Goal: Task Accomplishment & Management: Use online tool/utility

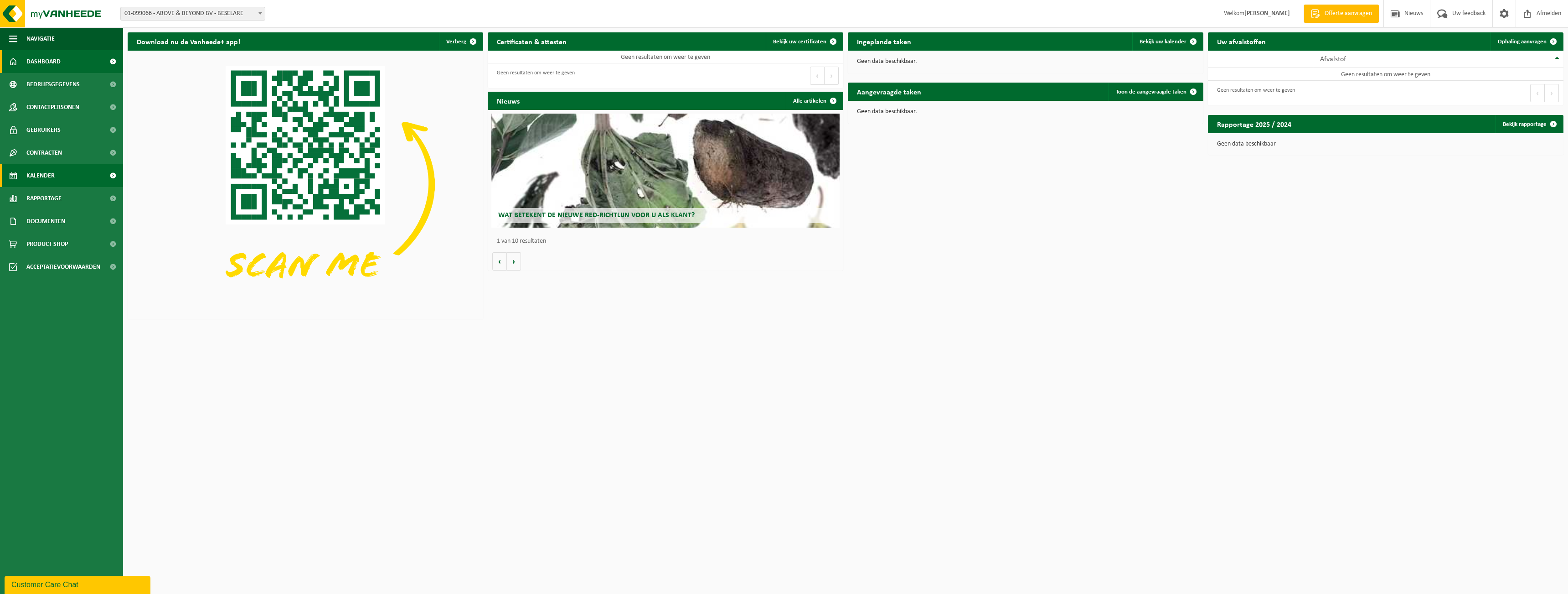
click at [53, 181] on span "Kalender" at bounding box center [41, 175] width 29 height 23
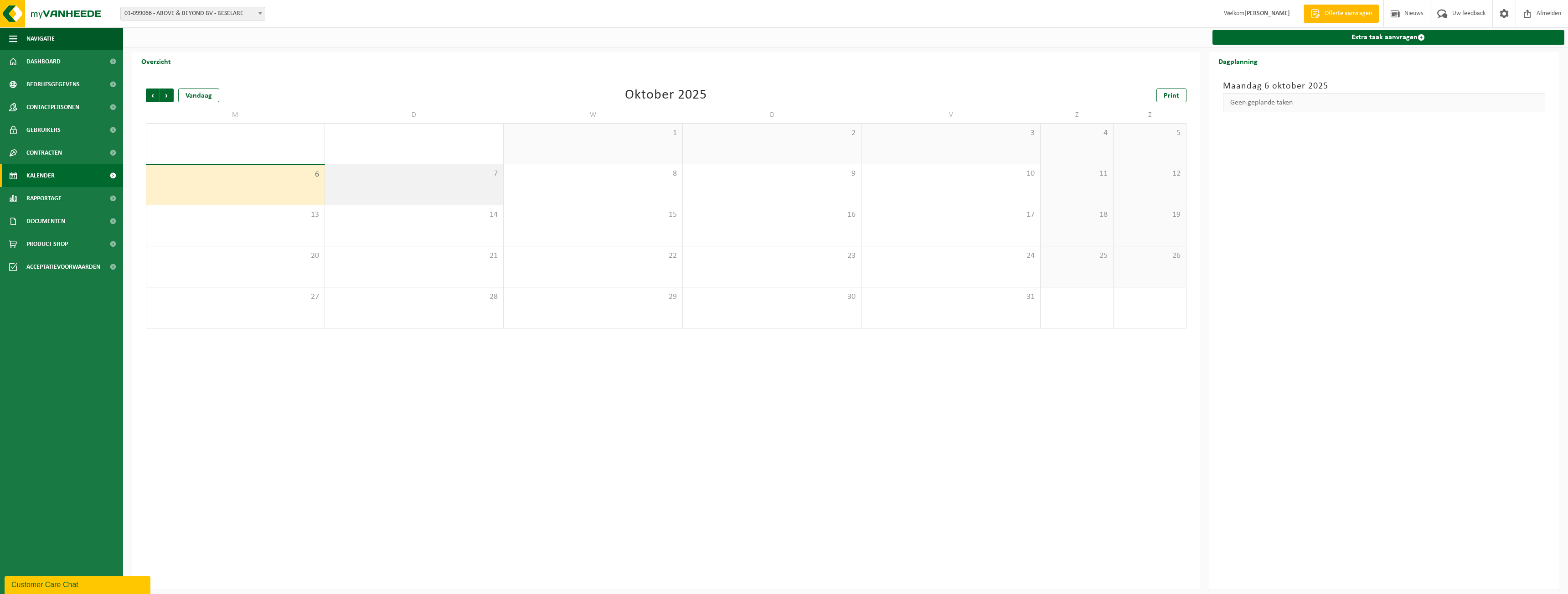
click at [454, 189] on div "7" at bounding box center [415, 184] width 179 height 41
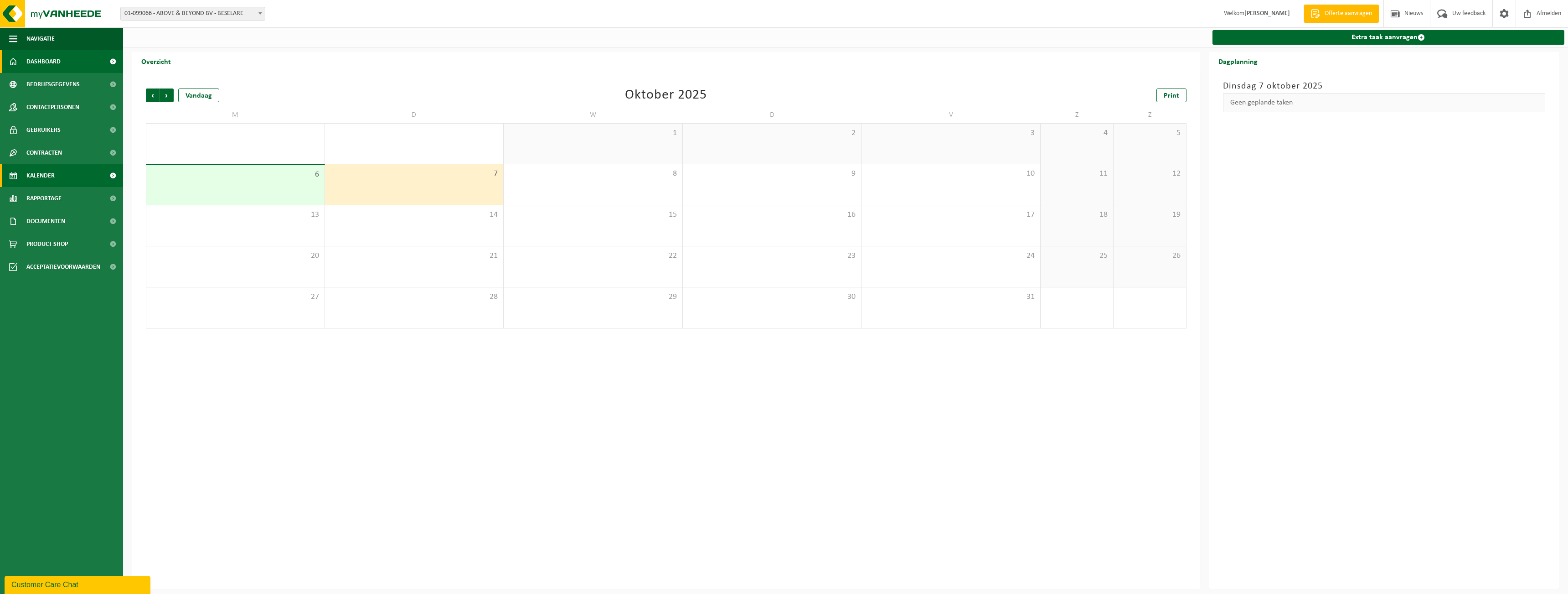
click at [47, 64] on span "Dashboard" at bounding box center [43, 62] width 34 height 23
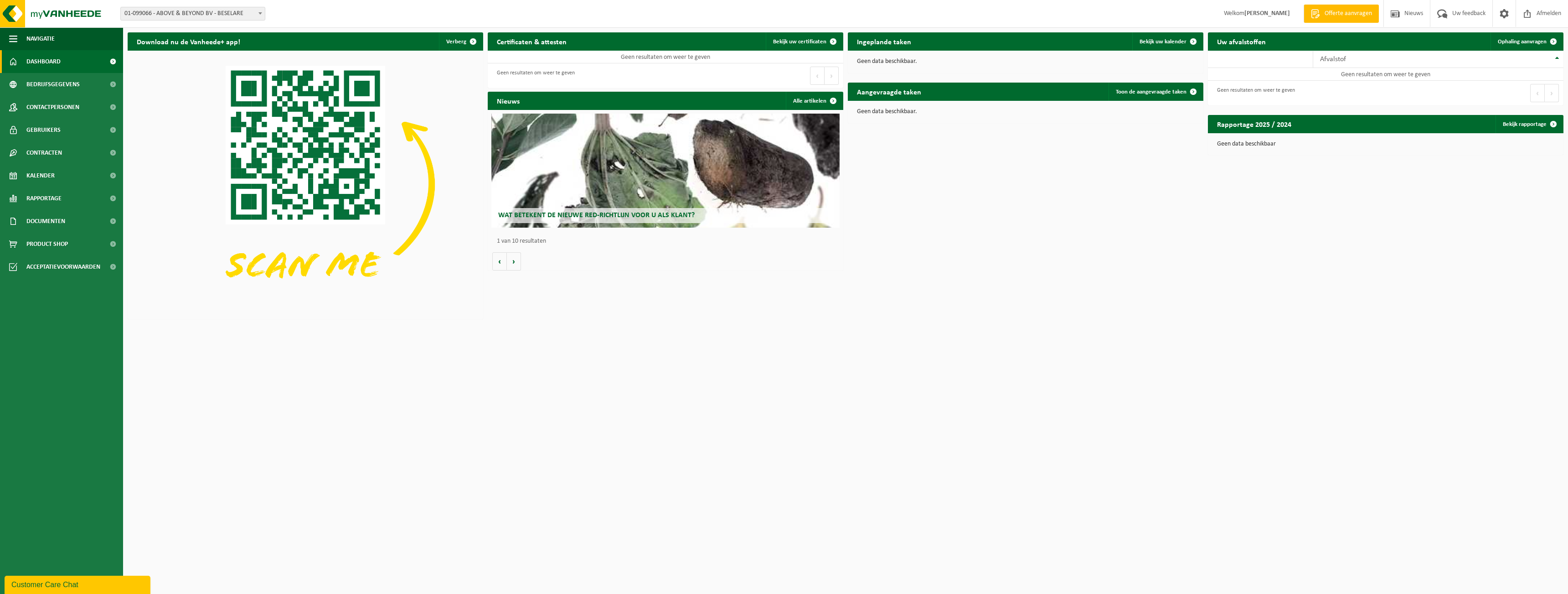
click at [242, 17] on span "01-099066 - ABOVE & BEYOND BV - BESELARE" at bounding box center [193, 14] width 144 height 13
select select "151929"
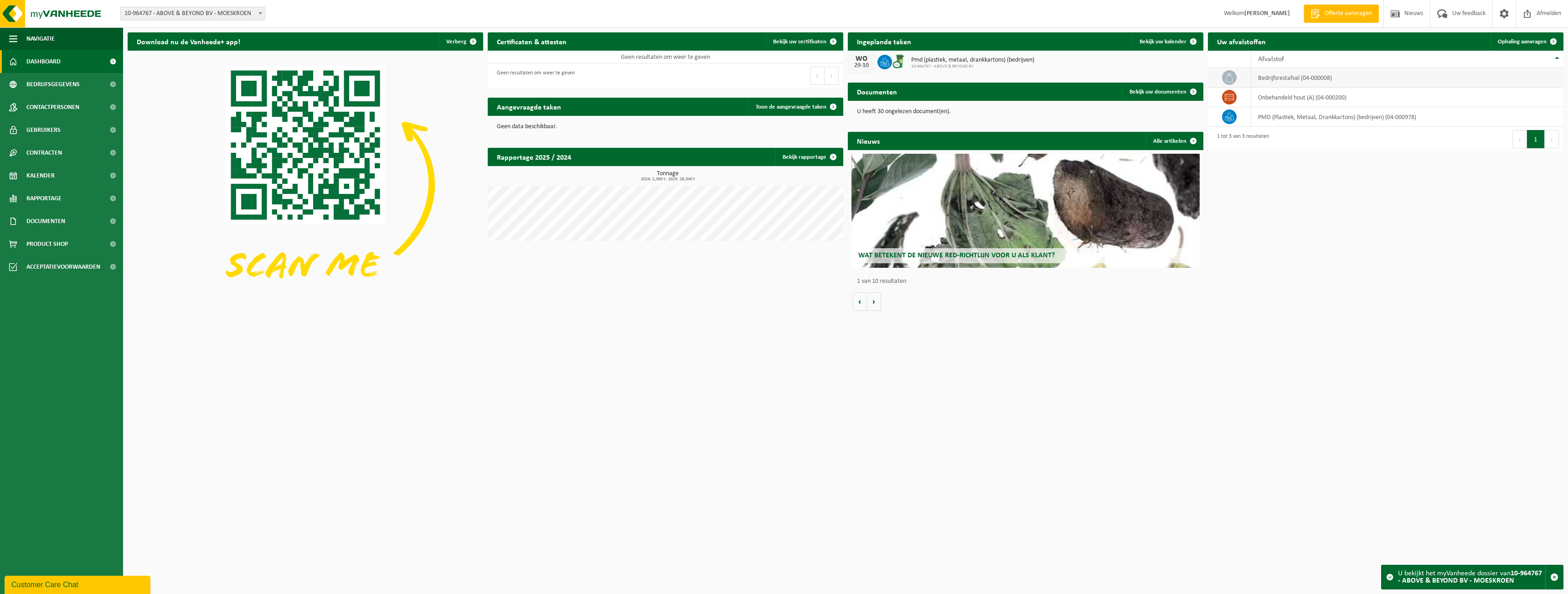
click at [1320, 72] on td "bedrijfsrestafval (04-000008)" at bounding box center [1407, 78] width 312 height 20
click at [1320, 76] on td "bedrijfsrestafval (04-000008)" at bounding box center [1407, 78] width 312 height 20
click at [1360, 81] on td "bedrijfsrestafval (04-000008)" at bounding box center [1407, 78] width 312 height 20
click at [1361, 81] on td "bedrijfsrestafval (04-000008)" at bounding box center [1407, 78] width 312 height 20
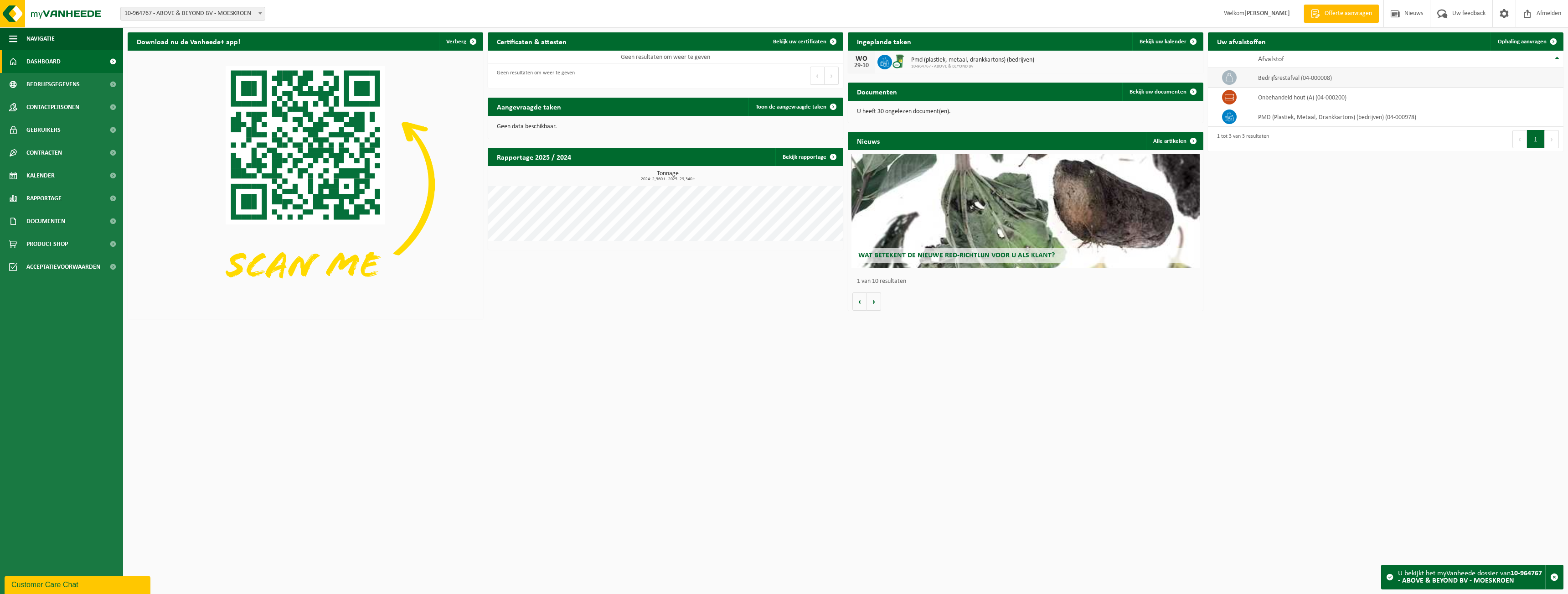
click at [1234, 76] on icon at bounding box center [1229, 78] width 9 height 9
click at [1305, 81] on td "bedrijfsrestafval (04-000008)" at bounding box center [1407, 78] width 312 height 20
drag, startPoint x: 1256, startPoint y: 78, endPoint x: 1353, endPoint y: 81, distance: 97.0
click at [1353, 81] on td "bedrijfsrestafval (04-000008)" at bounding box center [1407, 78] width 312 height 20
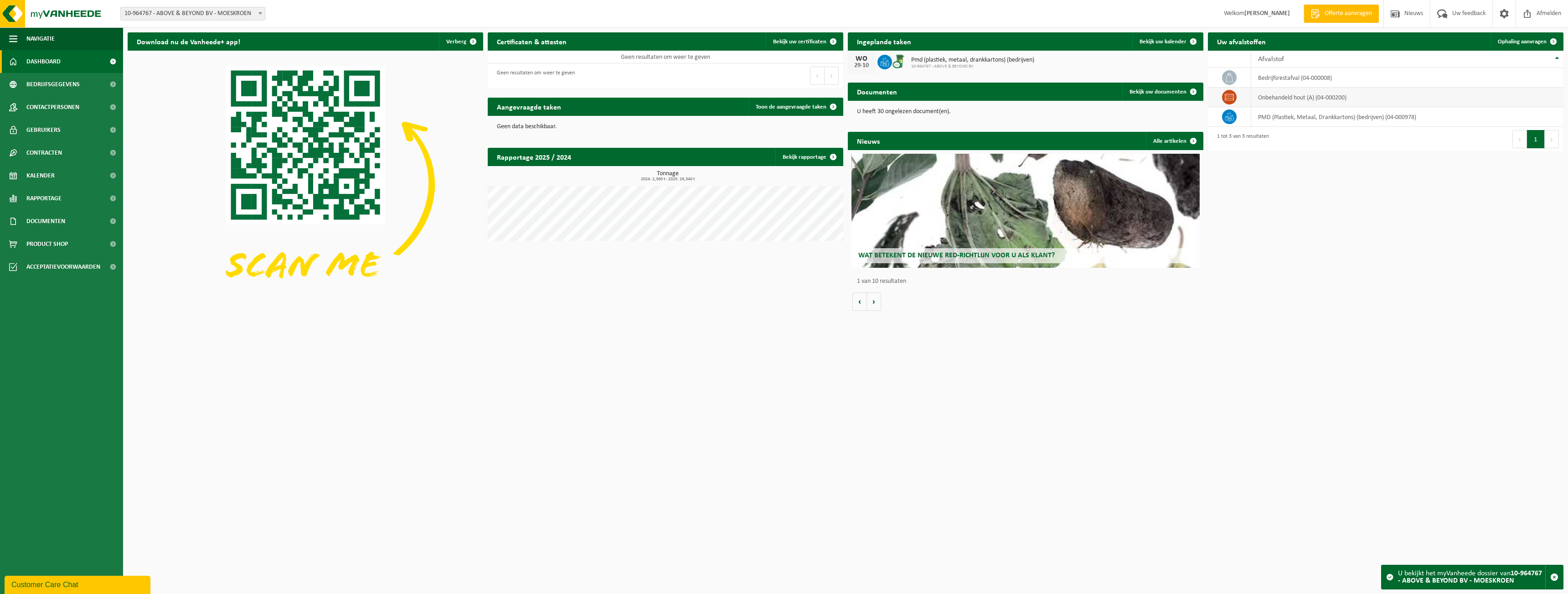
click at [1295, 100] on td "onbehandeld hout (A) (04-000200)" at bounding box center [1407, 97] width 312 height 20
click at [1372, 99] on td "onbehandeld hout (A) (04-000200)" at bounding box center [1407, 97] width 312 height 20
drag, startPoint x: 1381, startPoint y: 77, endPoint x: 1229, endPoint y: 74, distance: 152.0
click at [1229, 74] on tr "bedrijfsrestafval (04-000008)" at bounding box center [1386, 78] width 356 height 20
click at [1235, 76] on span at bounding box center [1229, 77] width 14 height 14
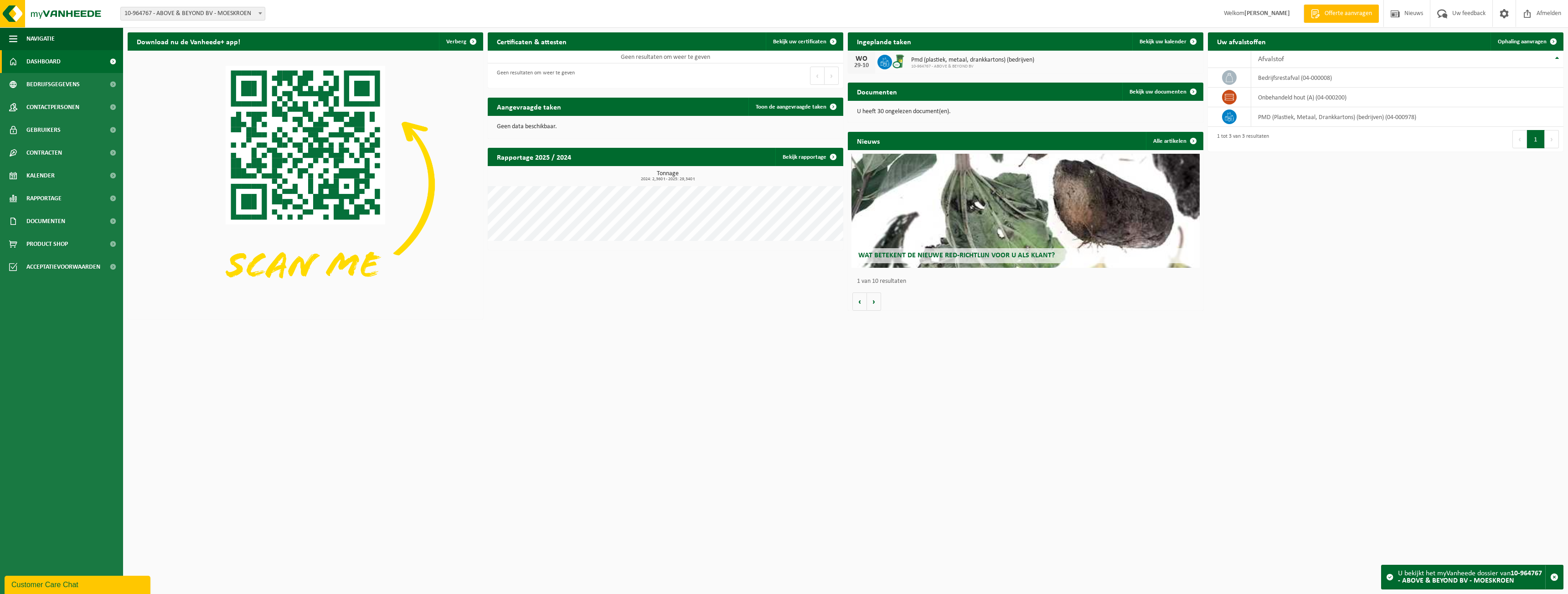
click at [1551, 145] on button "Volgende" at bounding box center [1551, 139] width 14 height 18
click at [923, 59] on span "Pmd (plastiek, metaal, drankkartons) (bedrijven)" at bounding box center [973, 60] width 123 height 8
click at [1524, 44] on span "Ophaling aanvragen" at bounding box center [1522, 42] width 49 height 6
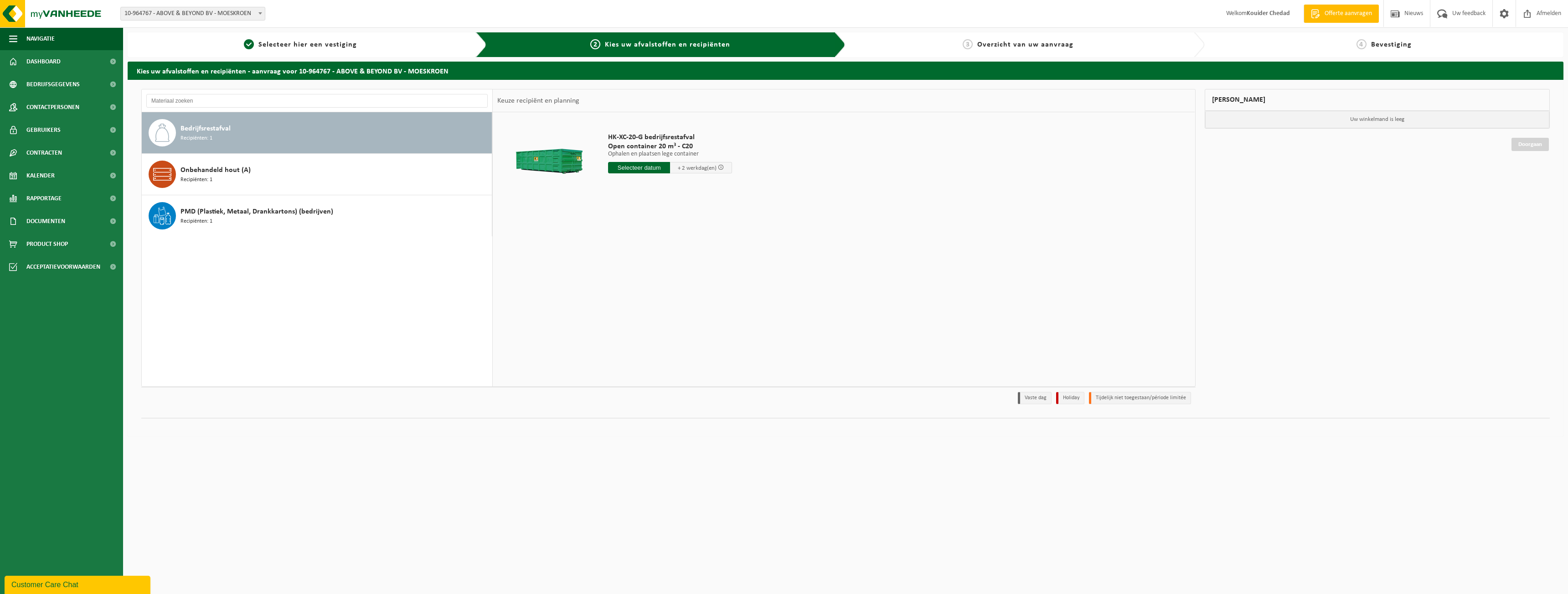
click at [656, 172] on input "text" at bounding box center [639, 167] width 62 height 11
click at [649, 238] on div "8" at bounding box center [649, 233] width 16 height 14
type input "Van 2025-10-08"
click at [681, 279] on div "HK-XC-20-G bedrijfsrestafval Open container 20 m³ - C20 Ophalen en plaatsen leg…" at bounding box center [843, 249] width 702 height 274
click at [637, 206] on button "In winkelmand" at bounding box center [634, 202] width 50 height 14
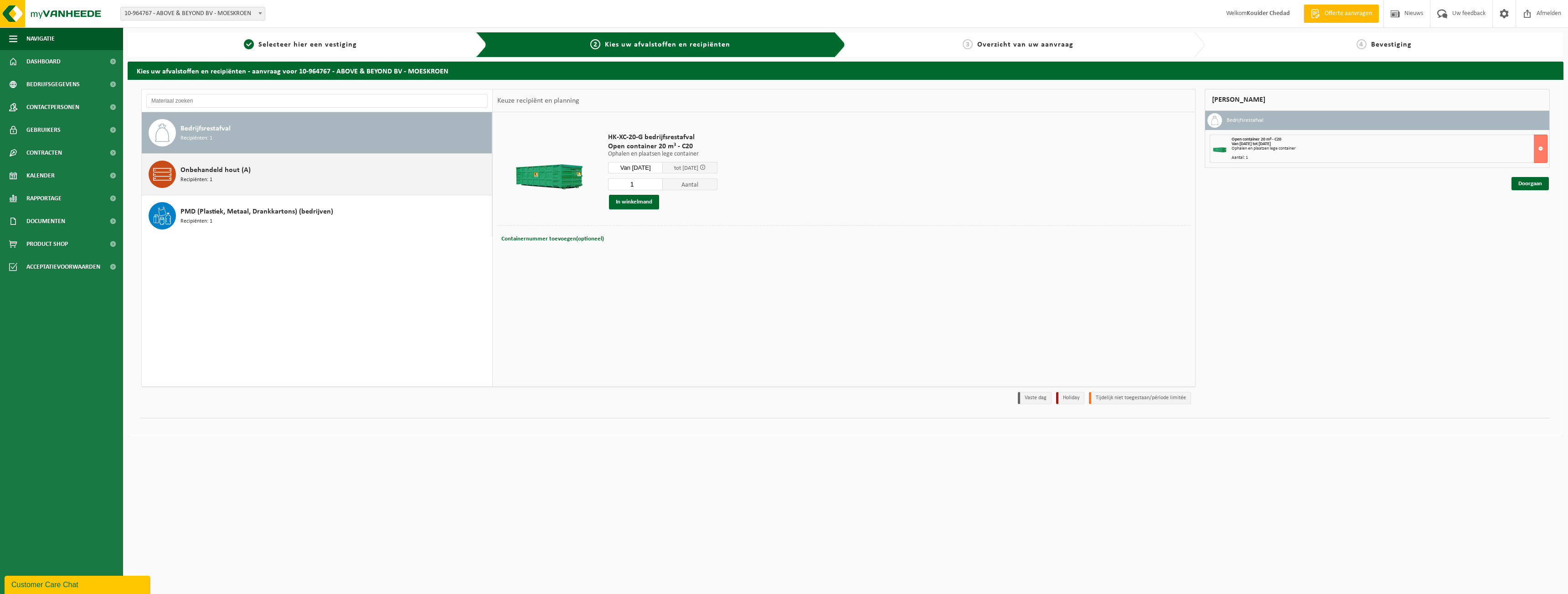
click at [222, 182] on div "Onbehandeld hout (A) Recipiënten: 1" at bounding box center [335, 174] width 309 height 27
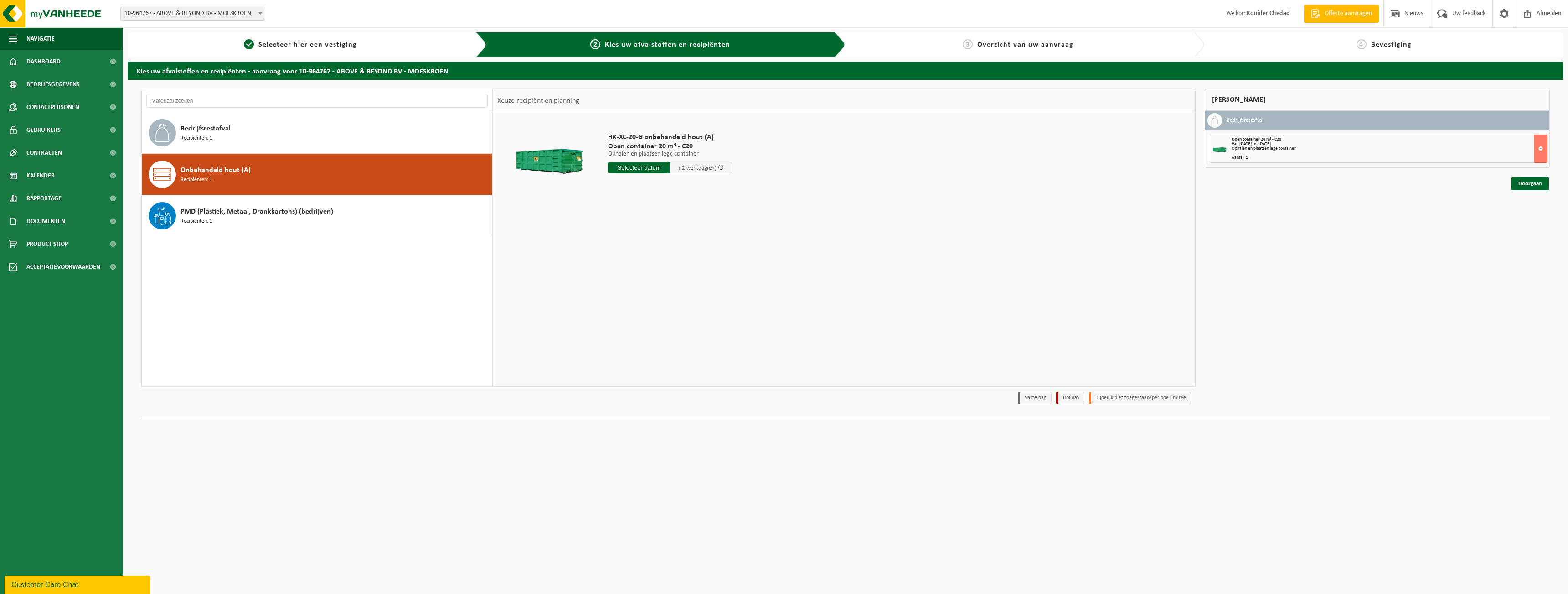
click at [624, 169] on input "text" at bounding box center [639, 167] width 62 height 11
click at [649, 236] on div "8" at bounding box center [649, 233] width 16 height 14
type input "Van 2025-10-08"
click at [639, 208] on button "In winkelmand" at bounding box center [634, 202] width 50 height 14
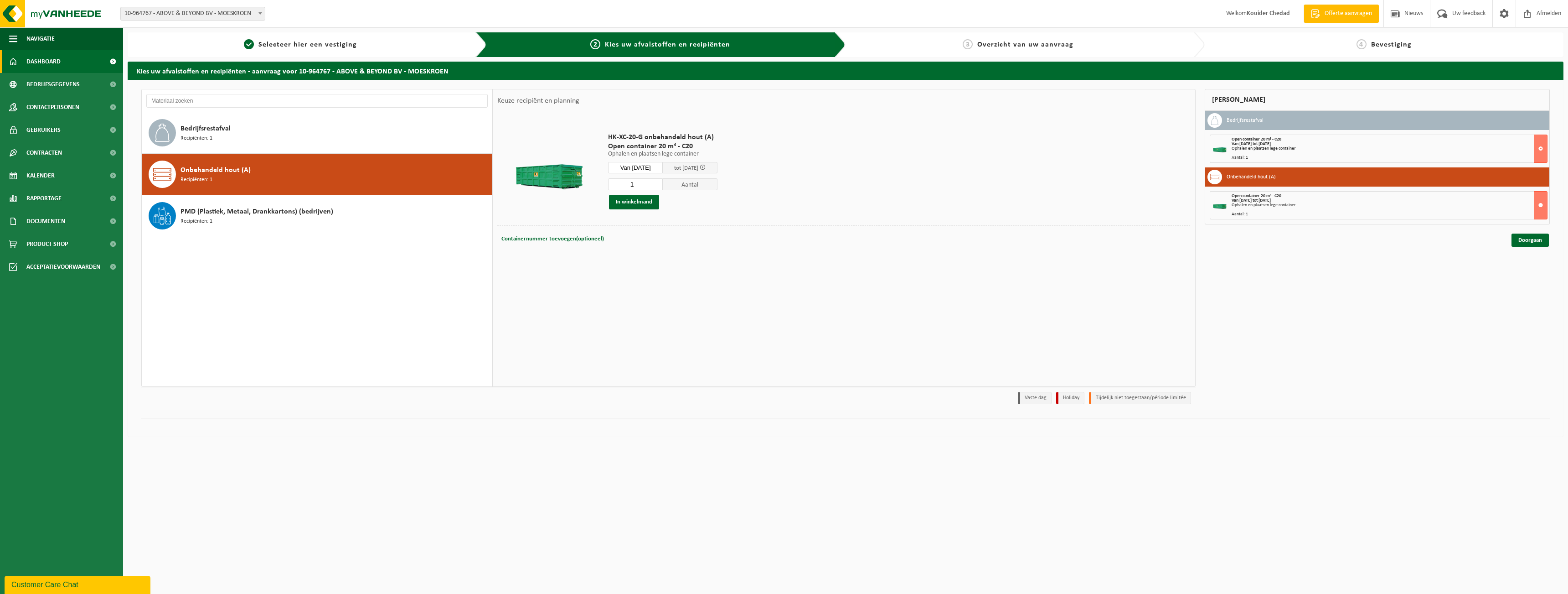
click at [57, 57] on span "Dashboard" at bounding box center [43, 62] width 34 height 23
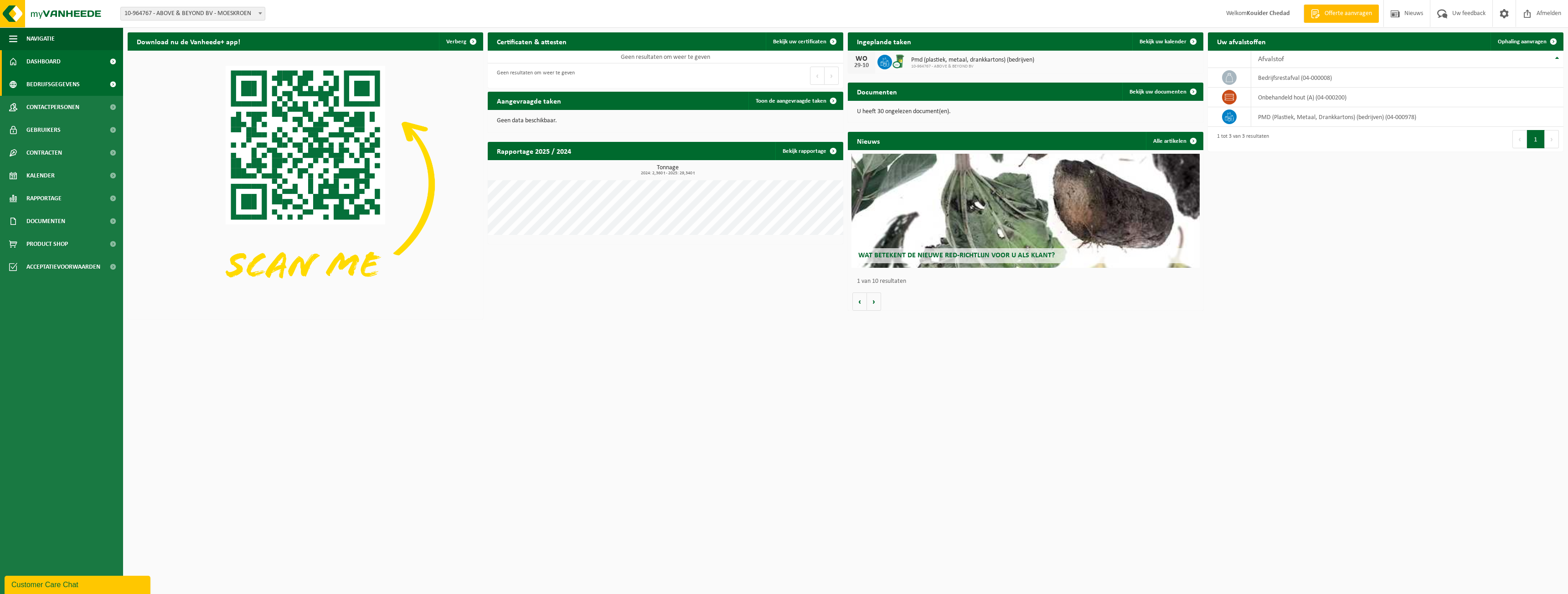
click at [56, 92] on span "Bedrijfsgegevens" at bounding box center [53, 84] width 53 height 23
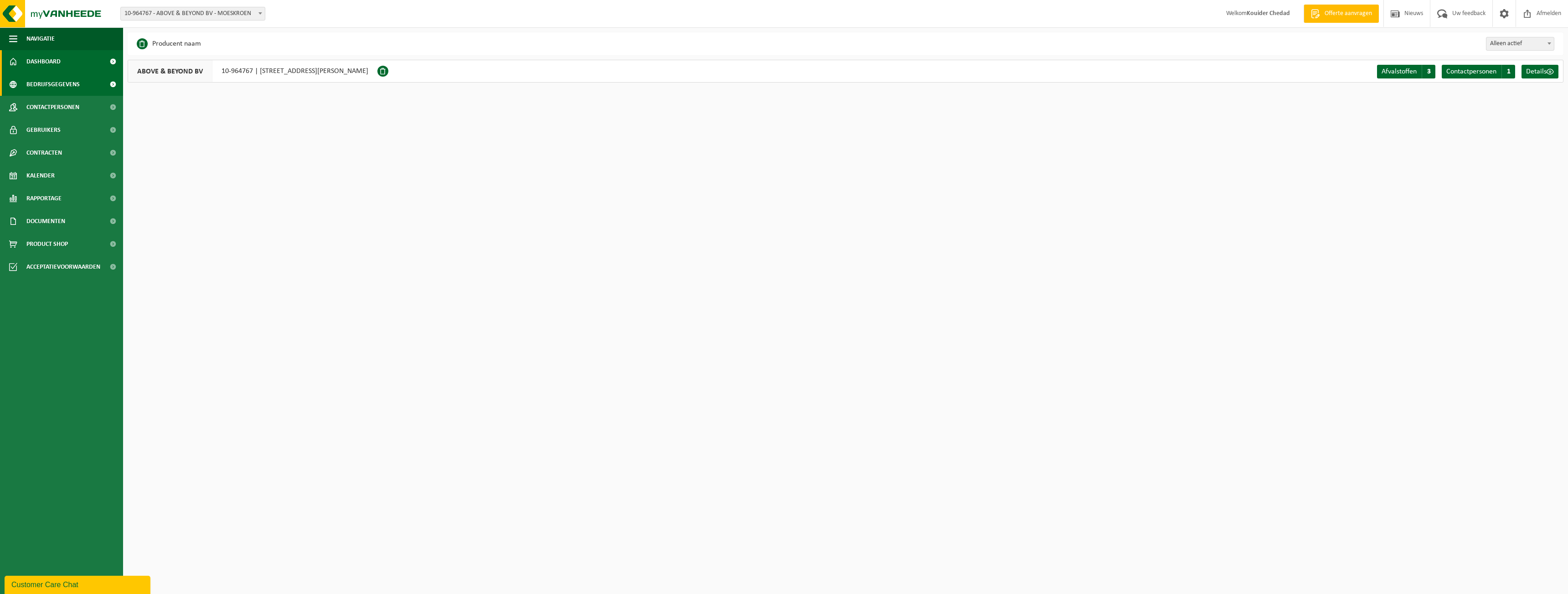
click at [52, 61] on span "Dashboard" at bounding box center [43, 62] width 34 height 23
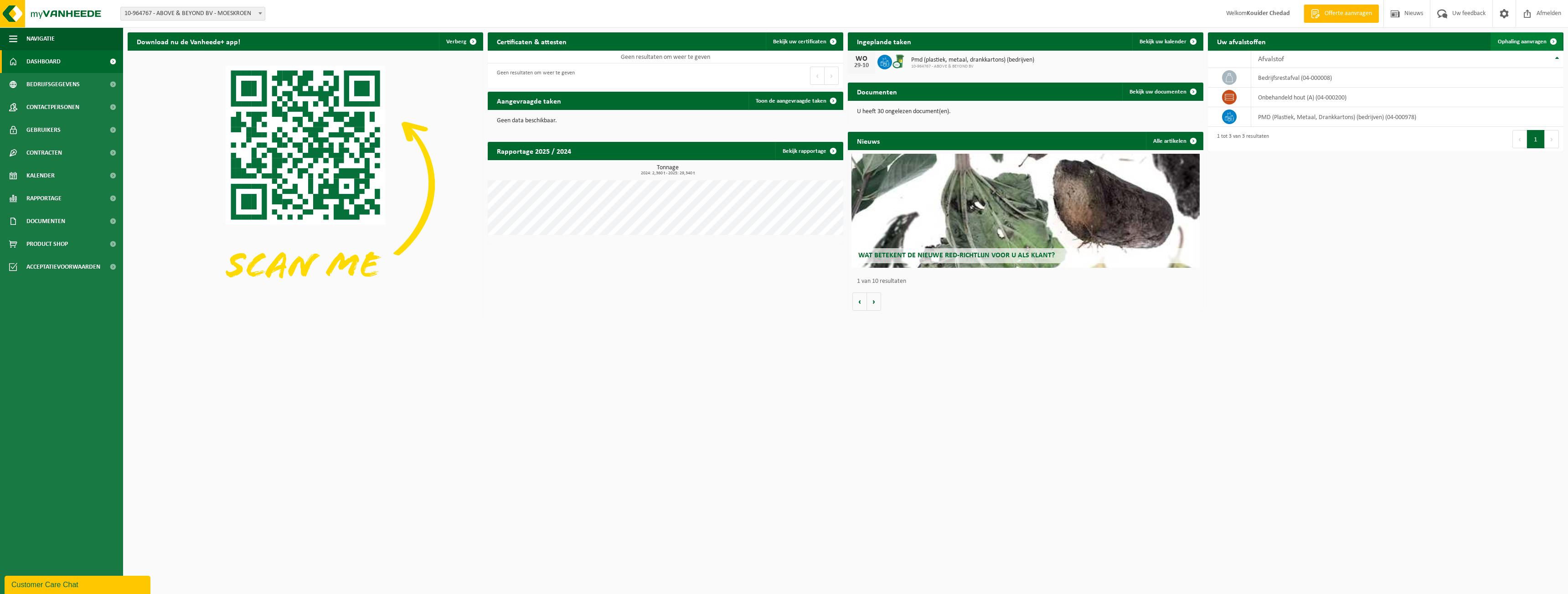
click at [1526, 42] on span "Ophaling aanvragen" at bounding box center [1522, 42] width 49 height 6
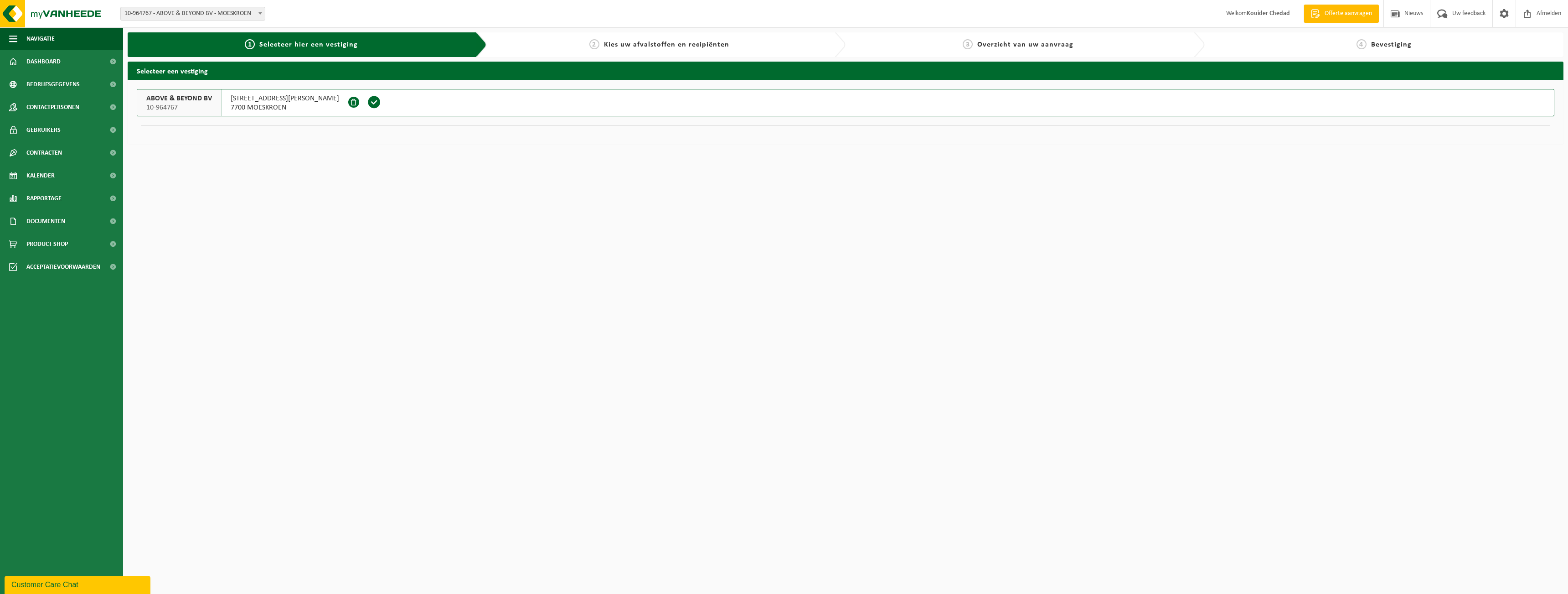
click at [186, 99] on span "ABOVE & BEYOND BV" at bounding box center [178, 99] width 65 height 9
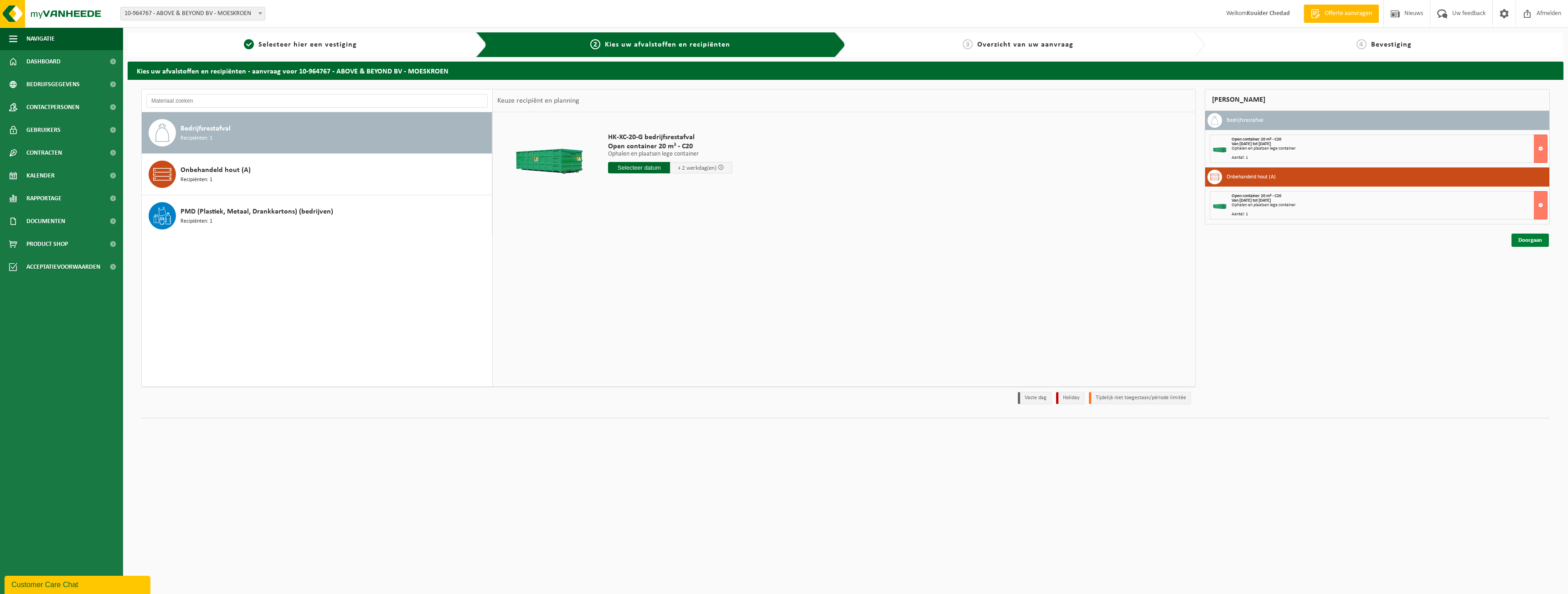
click at [1539, 242] on link "Doorgaan" at bounding box center [1530, 240] width 38 height 14
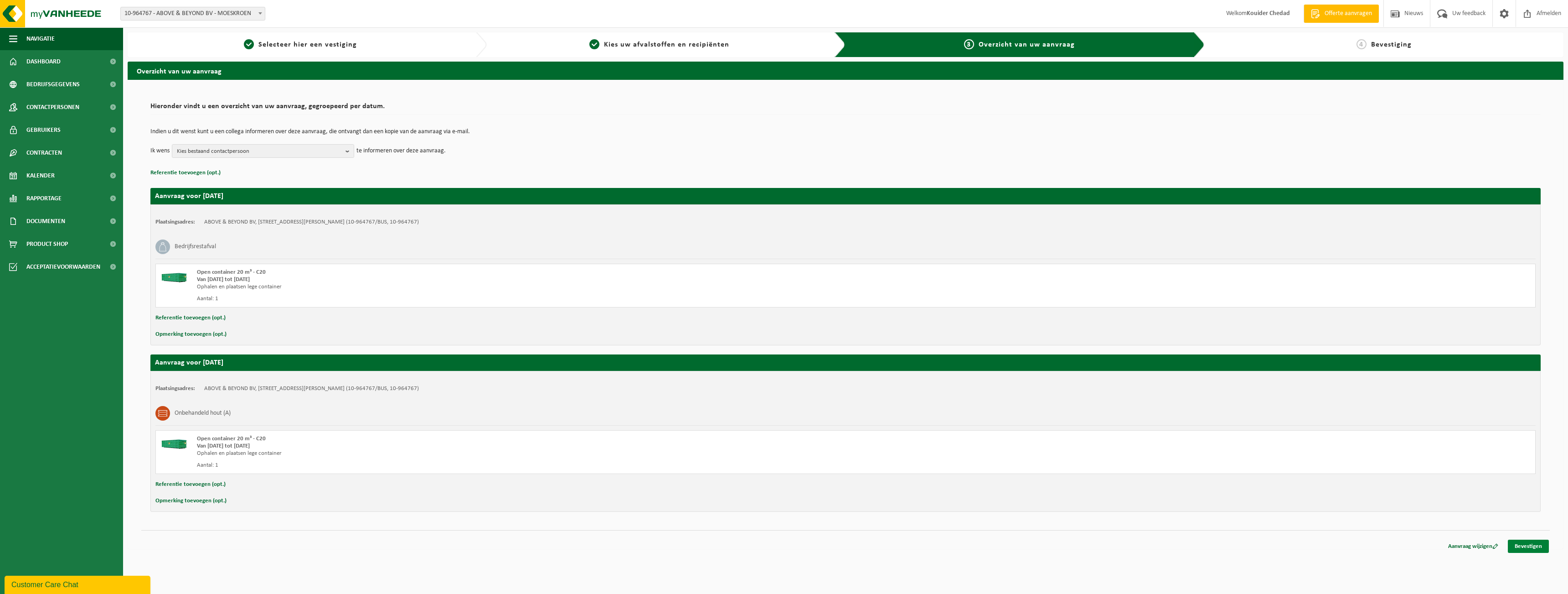
click at [1539, 546] on link "Bevestigen" at bounding box center [1528, 547] width 41 height 14
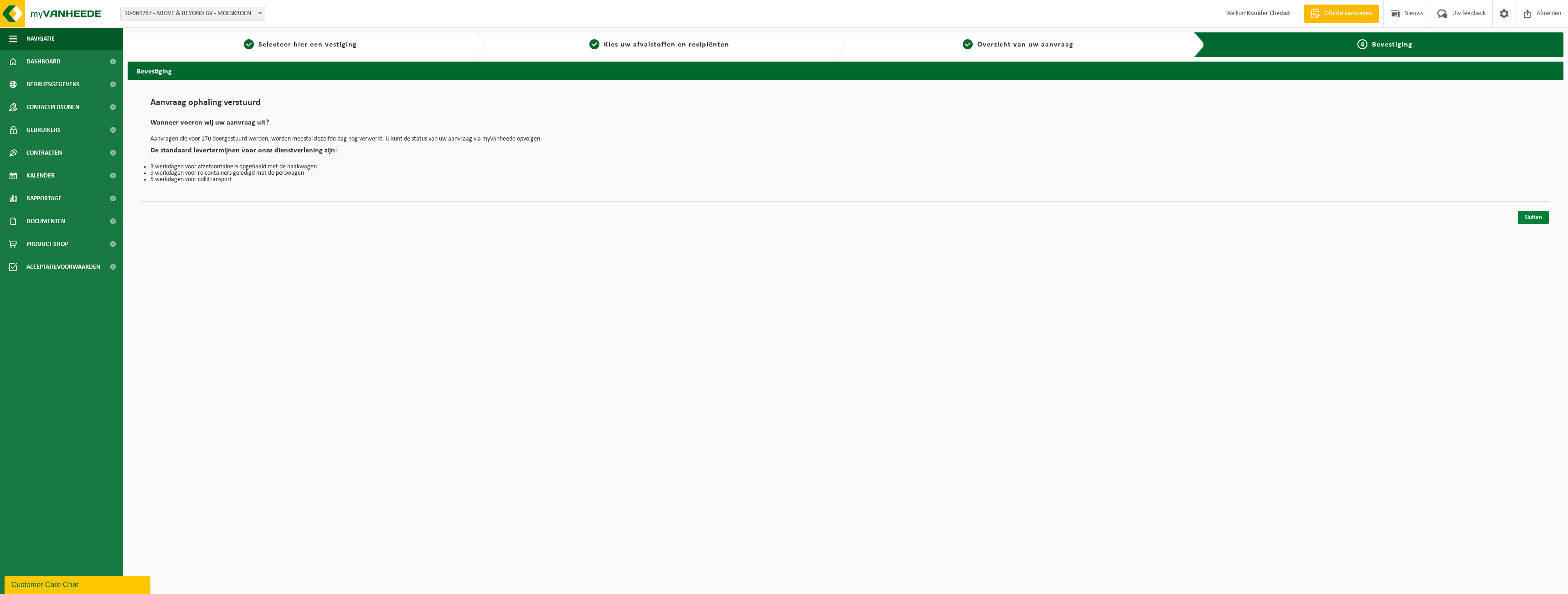
click at [1536, 219] on link "Sluiten" at bounding box center [1533, 218] width 31 height 14
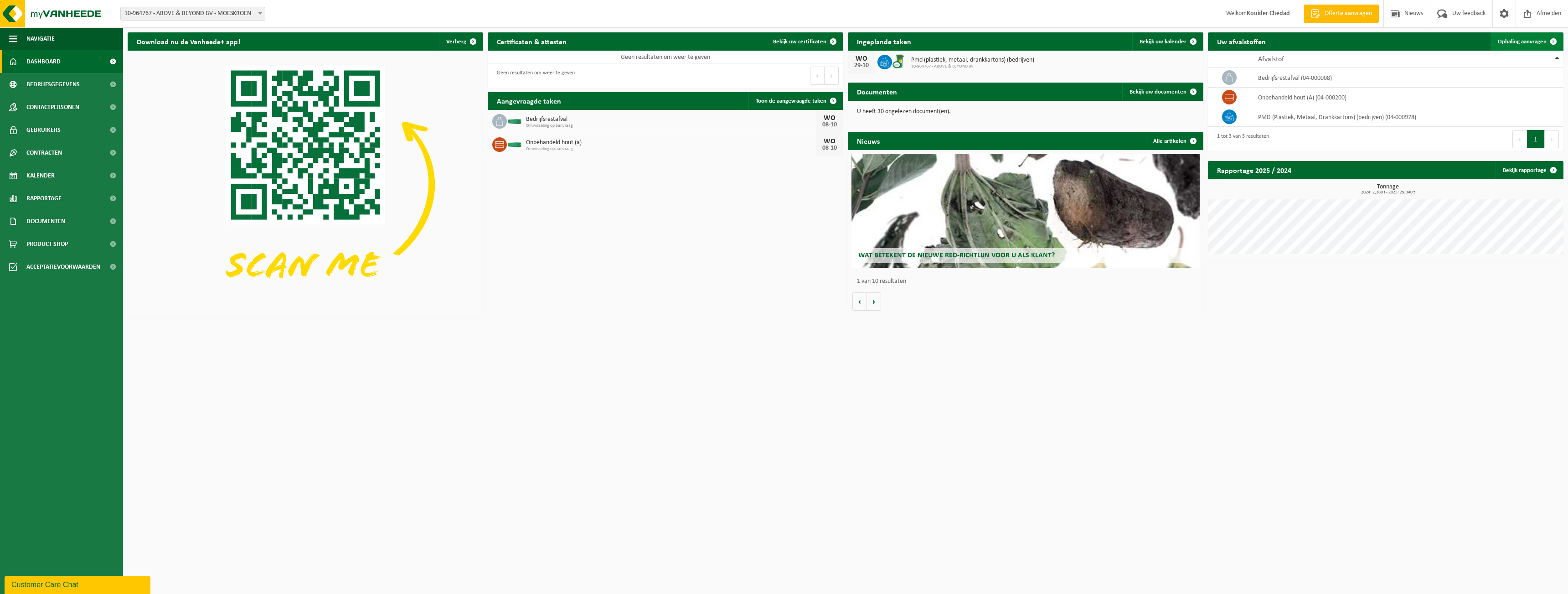
click at [1531, 42] on span "Ophaling aanvragen" at bounding box center [1522, 42] width 49 height 6
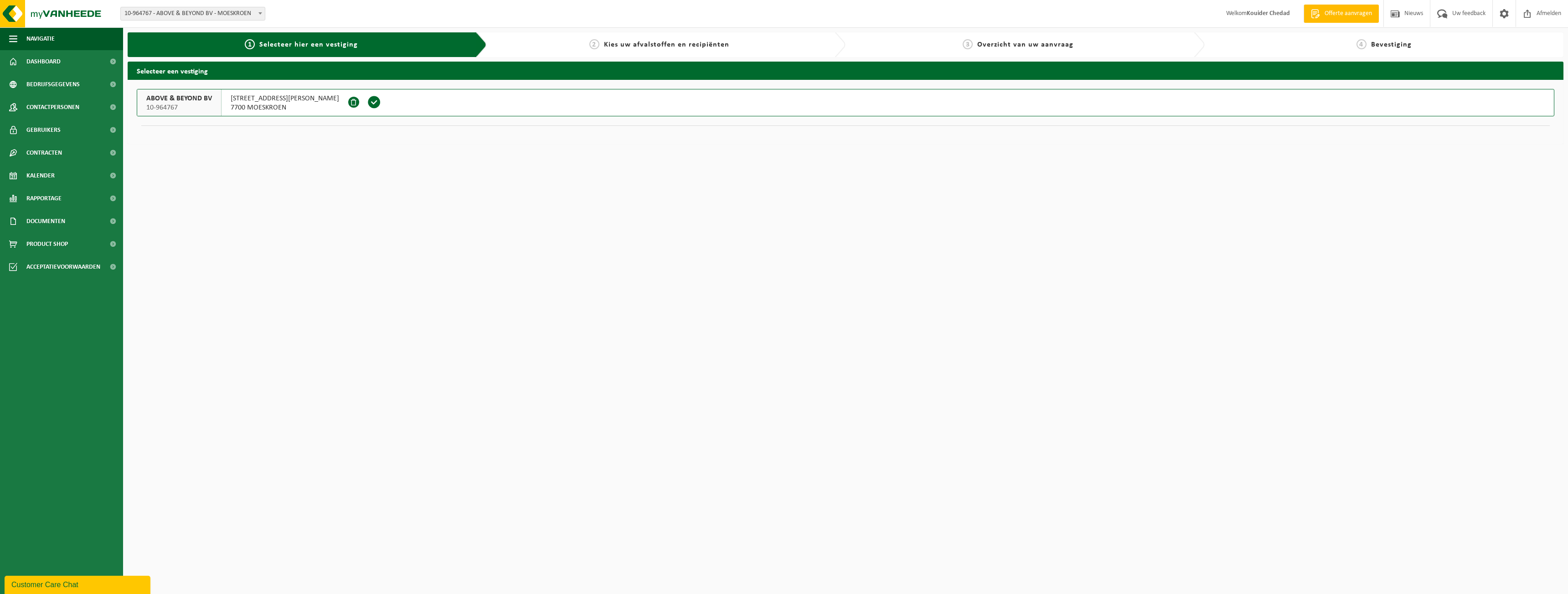
click at [245, 104] on span "7700 MOESKROEN" at bounding box center [285, 108] width 108 height 9
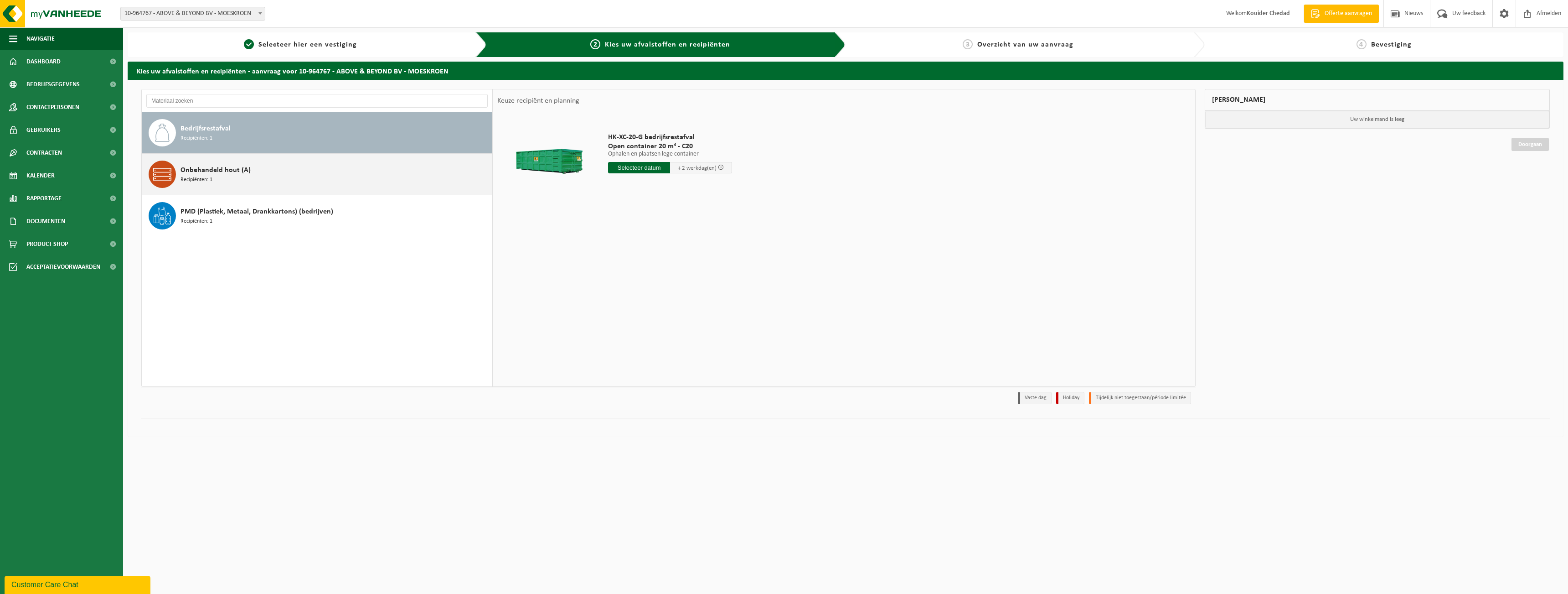
click at [291, 172] on div "Onbehandeld hout (A) Recipiënten: 1" at bounding box center [335, 174] width 309 height 27
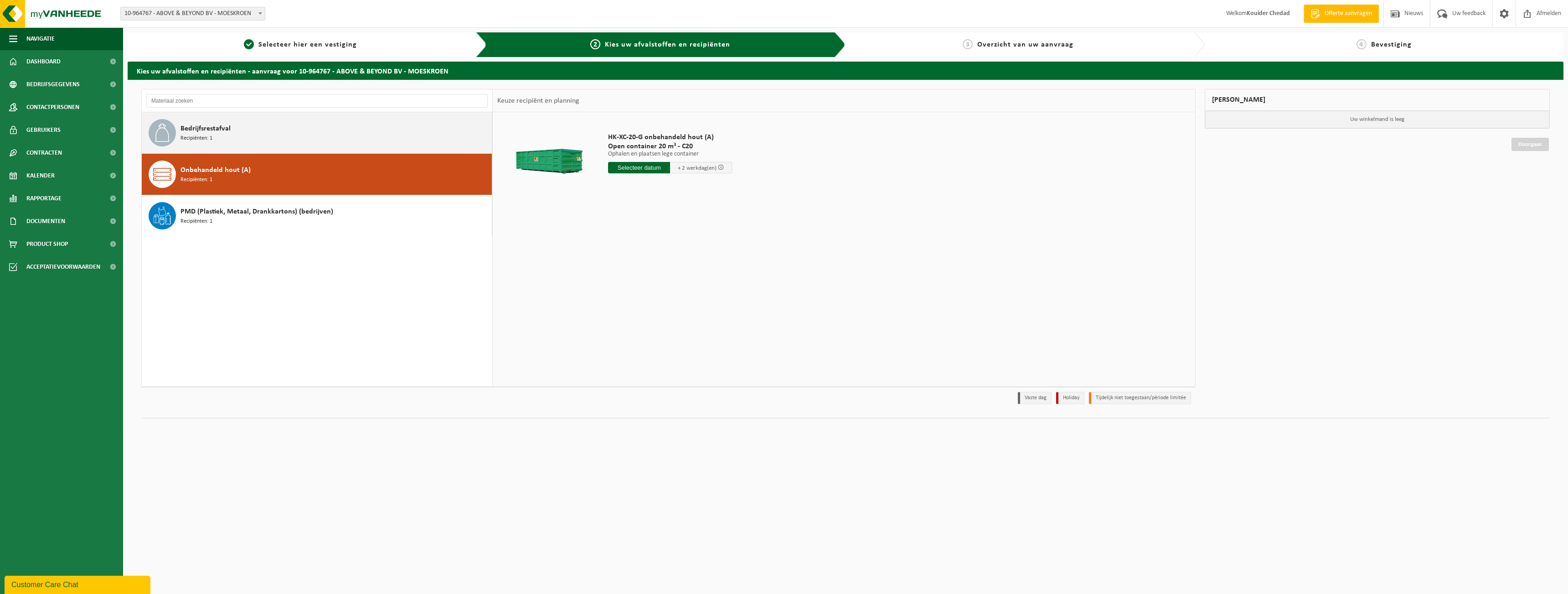
click at [277, 132] on div "Bedrijfsrestafval Recipiënten: 1" at bounding box center [335, 133] width 309 height 27
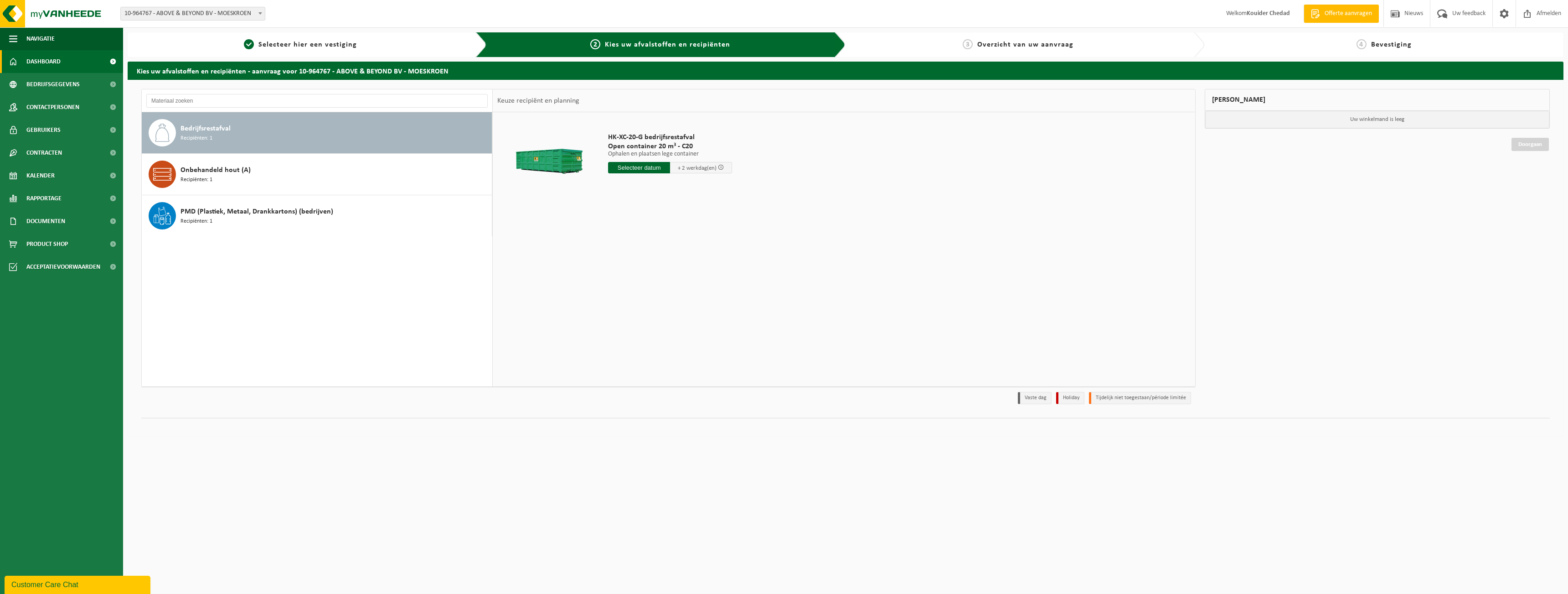
click at [53, 63] on span "Dashboard" at bounding box center [43, 62] width 34 height 23
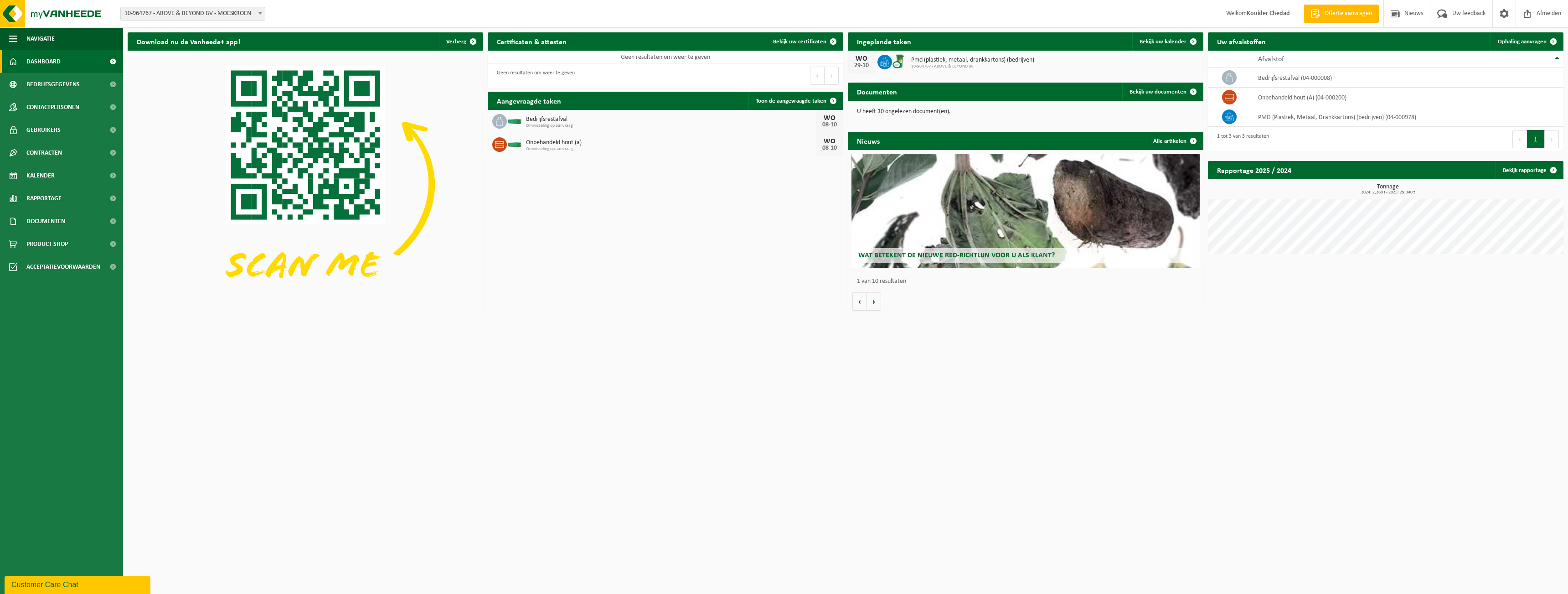
click at [673, 325] on html "Vestiging: 01-099066 - ABOVE & BEYOND BV - BESELARE 10-236923 - ABOVE & BEYOND …" at bounding box center [784, 297] width 1568 height 594
click at [883, 315] on div "Nieuws Alle artikelen Wat betekent de nieuwe RED-richtlijn voor u als klant? Ma…" at bounding box center [1026, 221] width 360 height 188
click at [879, 309] on button "Volgende" at bounding box center [874, 301] width 14 height 18
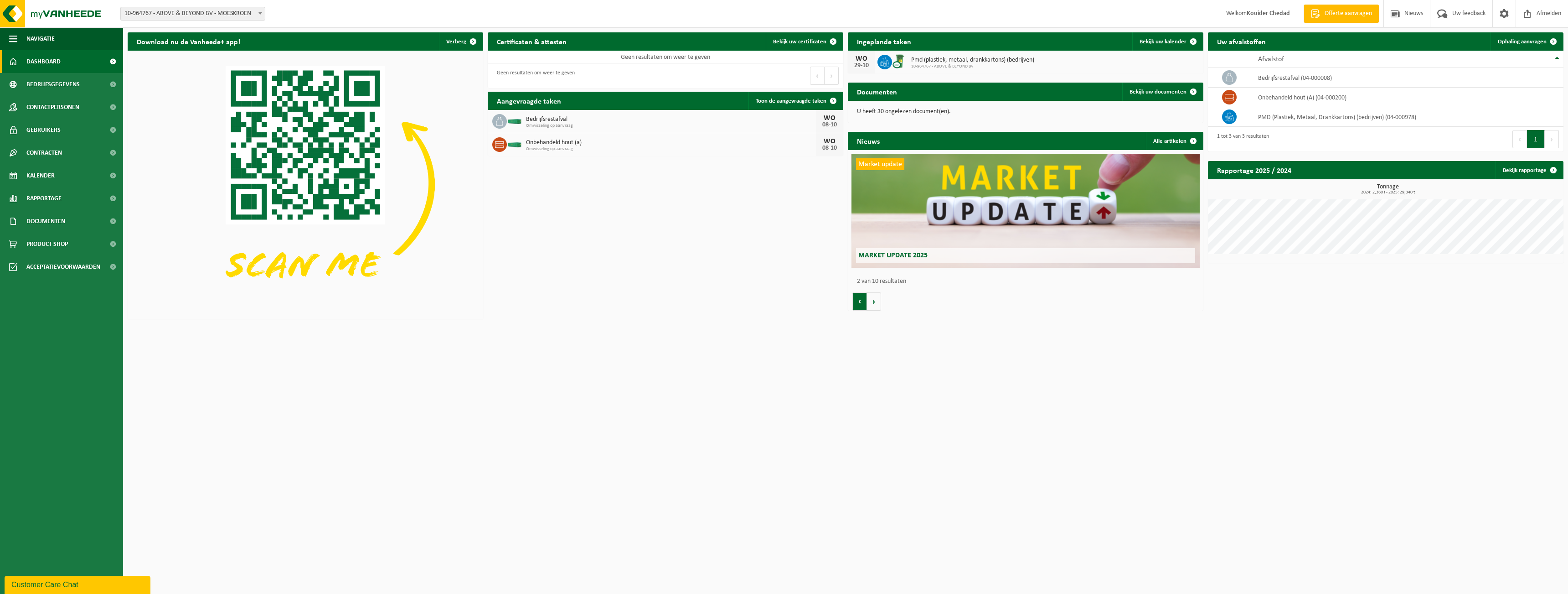
click at [857, 303] on button "Vorige" at bounding box center [859, 301] width 14 height 18
